Goal: Task Accomplishment & Management: Use online tool/utility

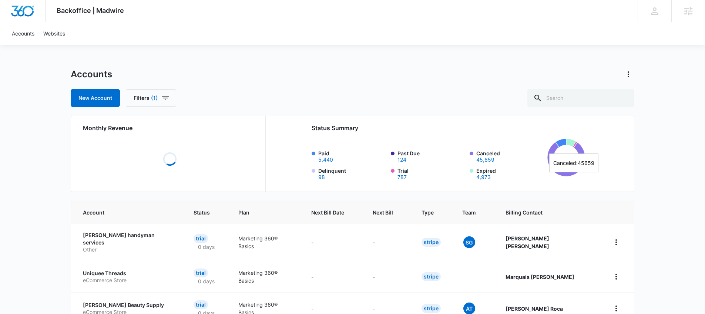
click at [575, 86] on div "Accounts New Account Filters (1)" at bounding box center [353, 87] width 564 height 39
click at [577, 98] on input "text" at bounding box center [581, 98] width 107 height 18
type input "M324185"
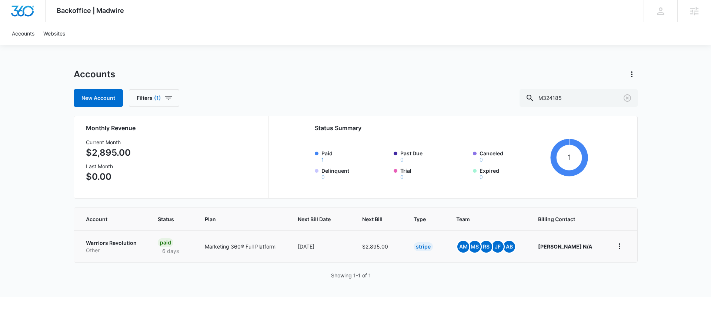
click at [113, 243] on p "Warriors Revolution" at bounding box center [113, 243] width 54 height 7
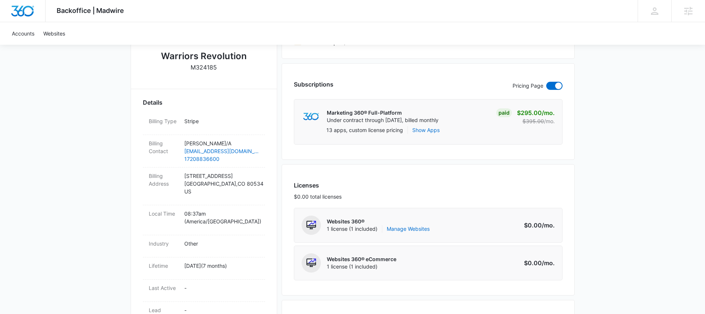
scroll to position [217, 0]
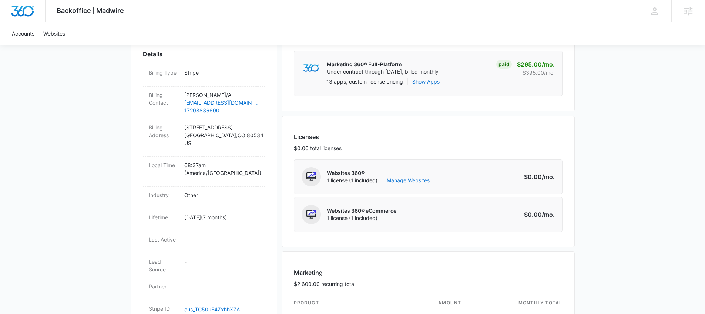
click at [400, 182] on link "Manage Websites" at bounding box center [408, 180] width 43 height 7
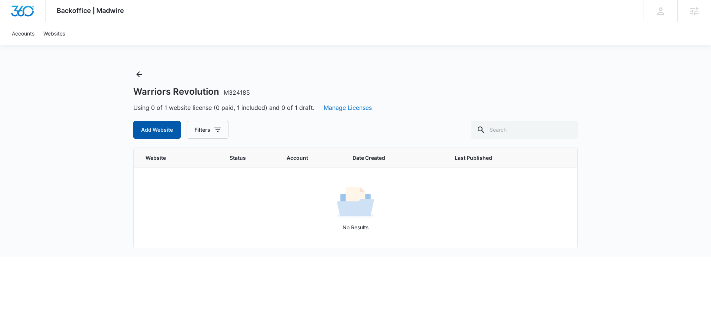
click at [159, 131] on button "Add Website" at bounding box center [156, 130] width 47 height 18
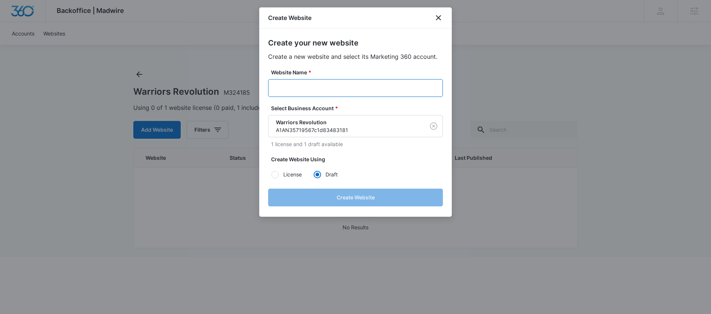
drag, startPoint x: 344, startPoint y: 86, endPoint x: 336, endPoint y: 83, distance: 9.0
click at [344, 86] on input "Website Name *" at bounding box center [355, 88] width 175 height 18
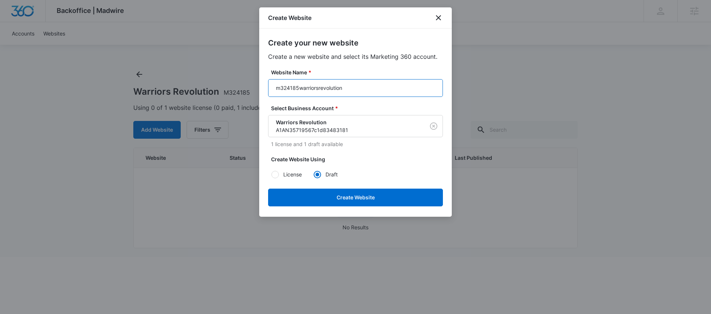
type input "m324185warriorsrevolution"
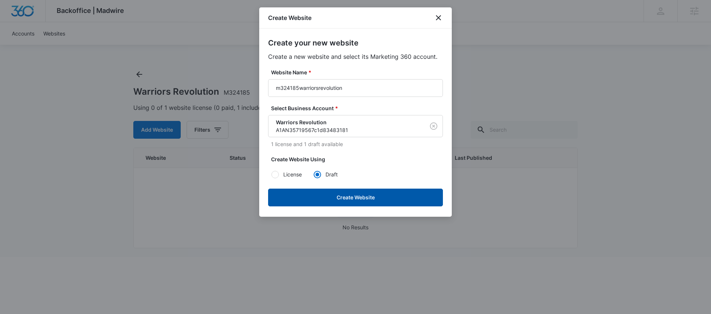
click at [336, 195] on button "Create Website" at bounding box center [355, 198] width 175 height 18
